Goal: Contribute content

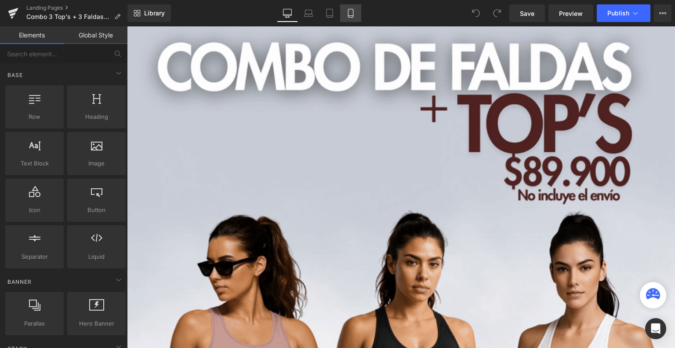
click at [352, 14] on icon at bounding box center [350, 13] width 9 height 9
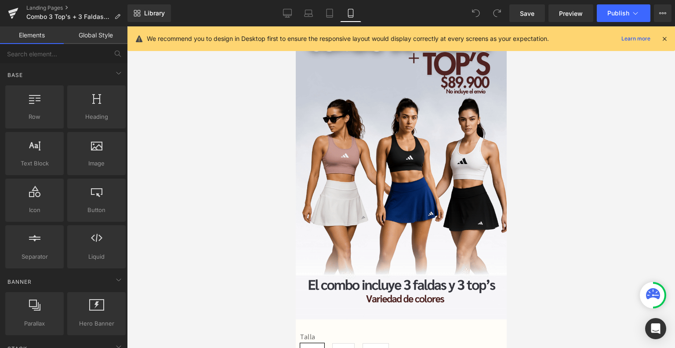
click at [665, 40] on icon at bounding box center [665, 39] width 8 height 8
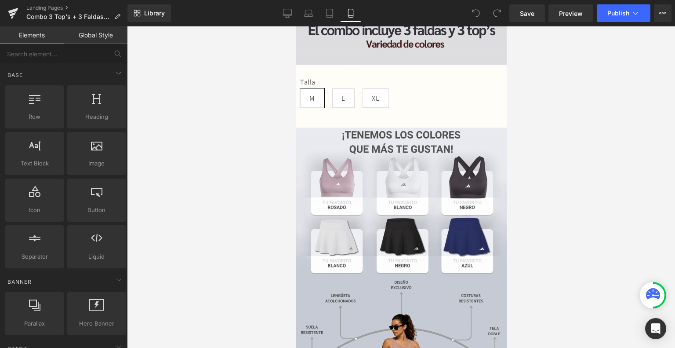
scroll to position [255, 0]
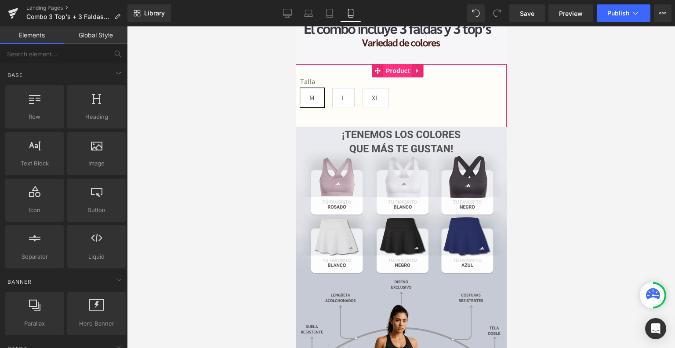
click at [391, 64] on span "Product" at bounding box center [397, 70] width 29 height 13
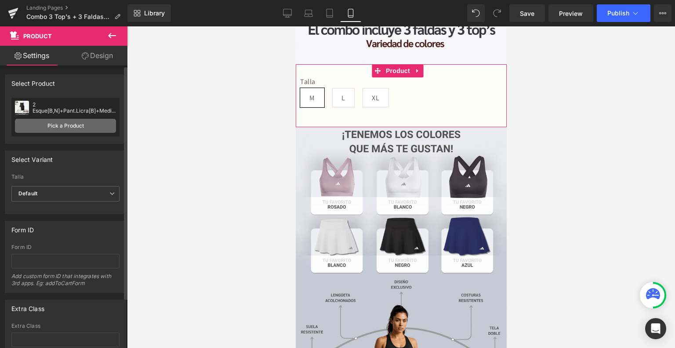
click at [52, 124] on link "Pick a Product" at bounding box center [65, 126] width 101 height 14
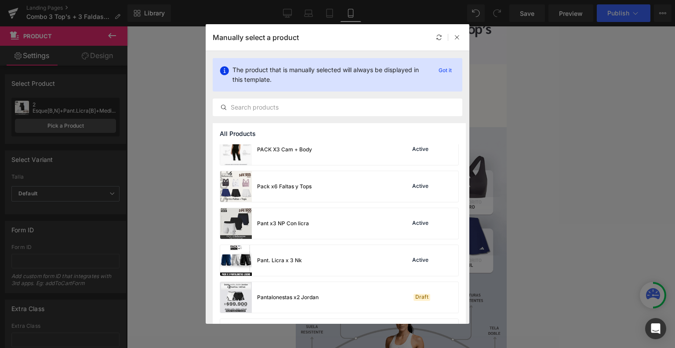
scroll to position [2374, 0]
click at [300, 193] on div "Pack x6 Faltas y Tops" at bounding box center [265, 186] width 91 height 31
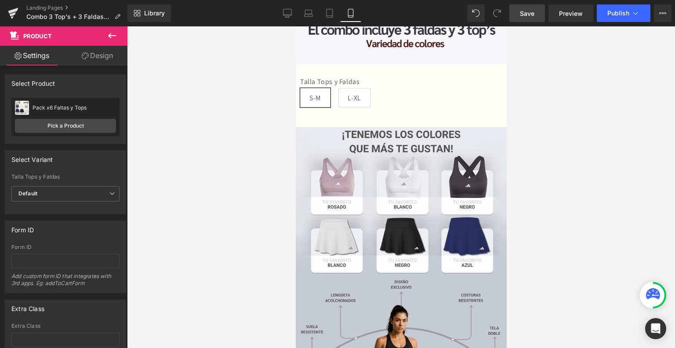
click at [538, 10] on link "Save" at bounding box center [527, 13] width 36 height 18
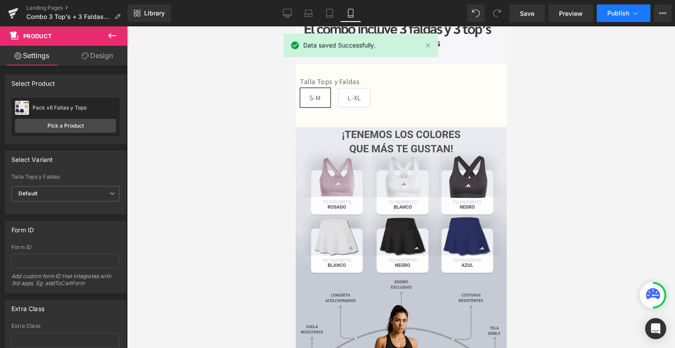
click at [618, 11] on span "Publish" at bounding box center [618, 13] width 22 height 7
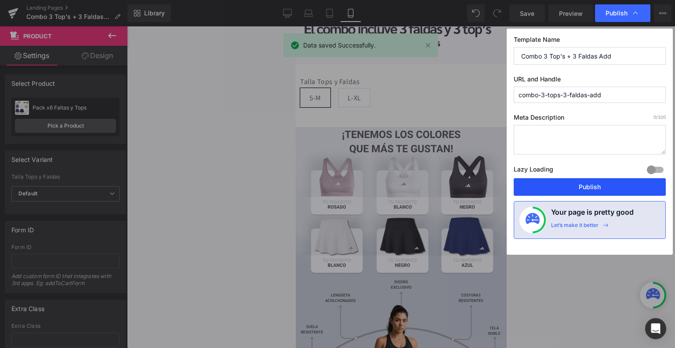
click at [611, 185] on button "Publish" at bounding box center [590, 187] width 152 height 18
